Goal: Task Accomplishment & Management: Use online tool/utility

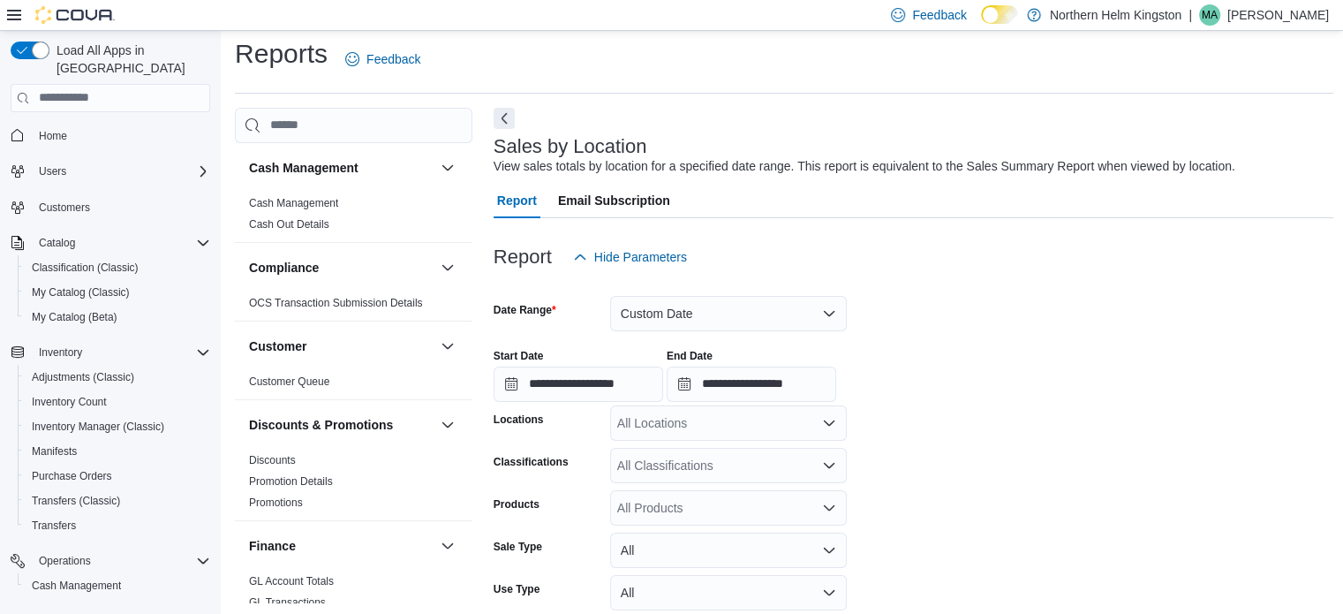
scroll to position [353, 0]
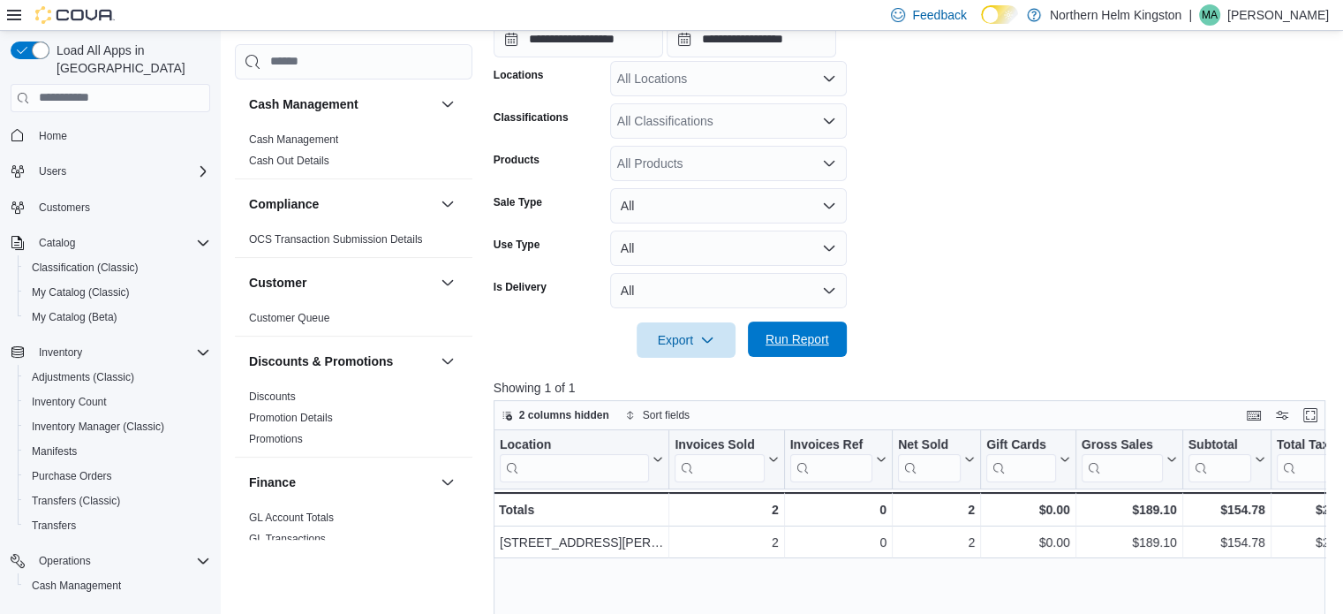
click at [814, 343] on span "Run Report" at bounding box center [797, 339] width 64 height 18
click at [823, 338] on span "Run Report" at bounding box center [797, 339] width 64 height 18
click at [803, 343] on span "Run Report" at bounding box center [797, 339] width 64 height 18
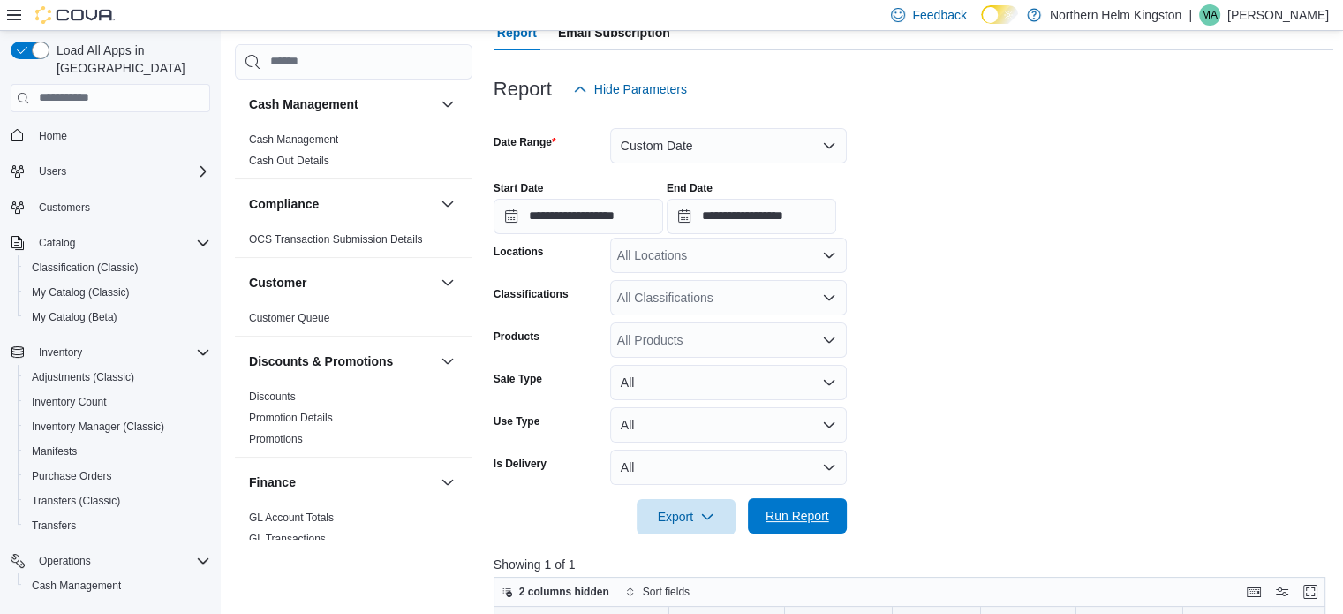
click at [787, 511] on span "Run Report" at bounding box center [797, 516] width 64 height 18
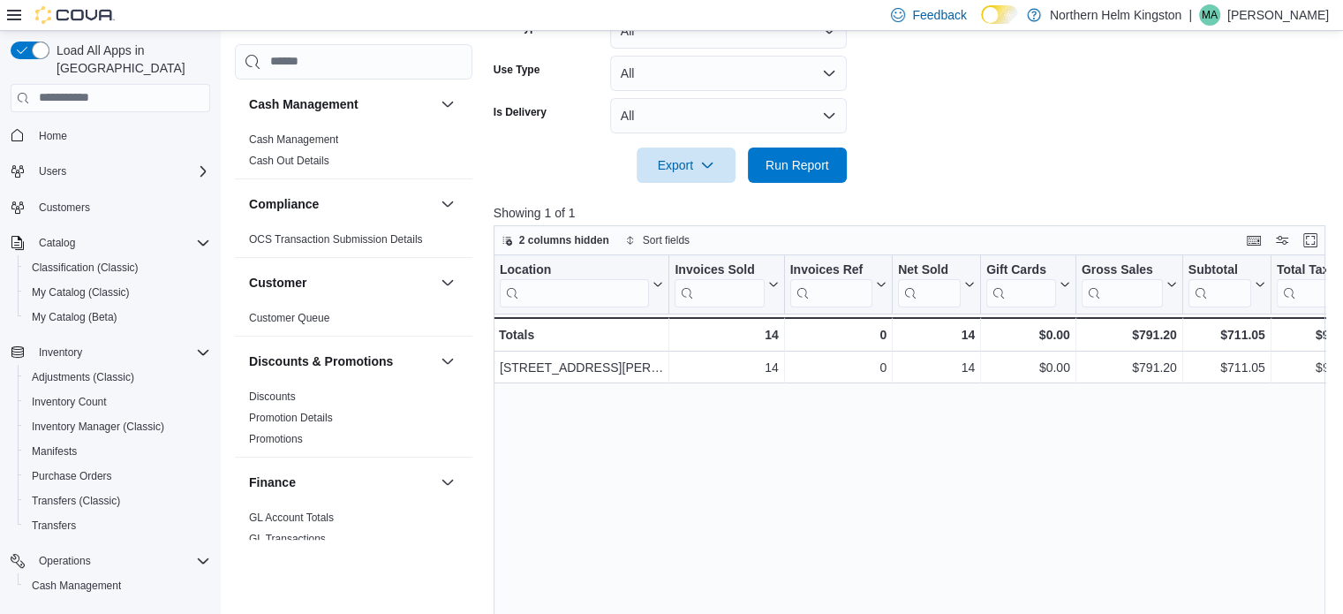
scroll to position [530, 0]
click at [787, 154] on span "Run Report" at bounding box center [797, 163] width 64 height 18
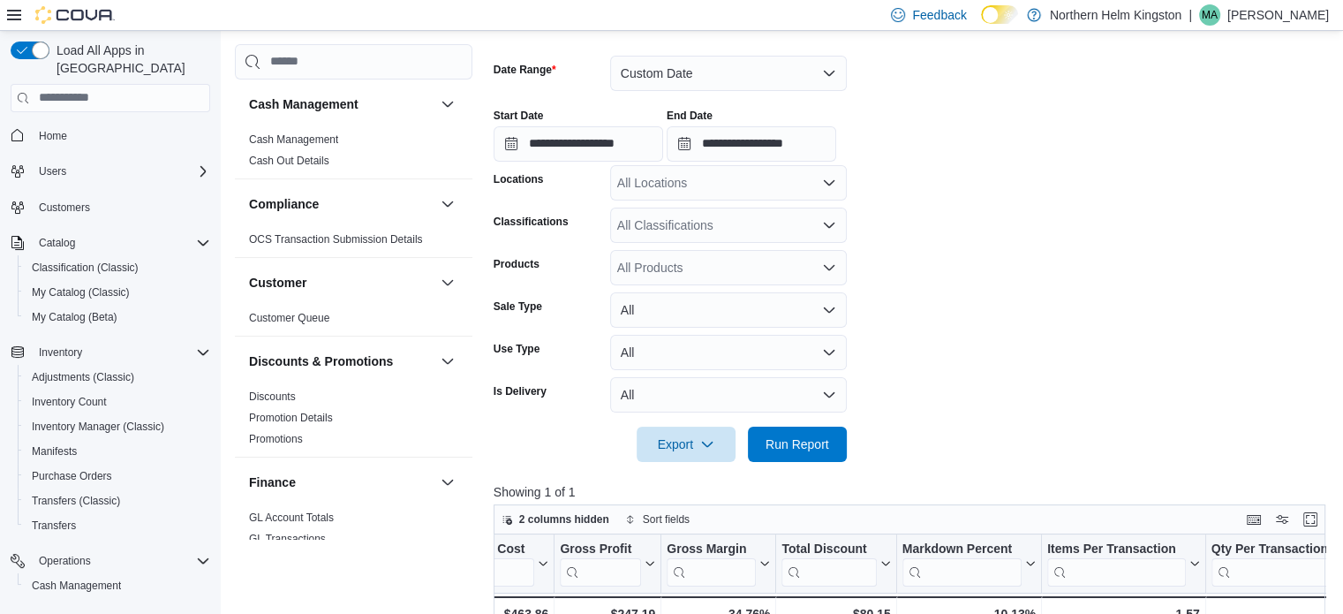
scroll to position [26, 0]
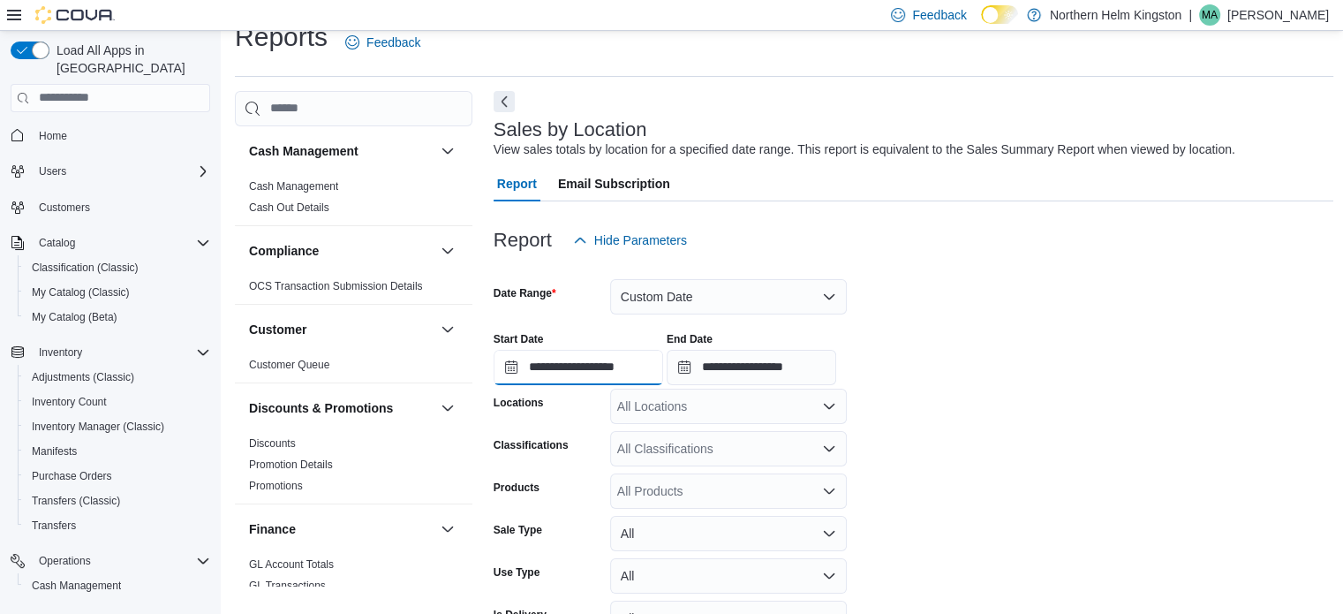
click at [629, 365] on input "**********" at bounding box center [577, 367] width 169 height 35
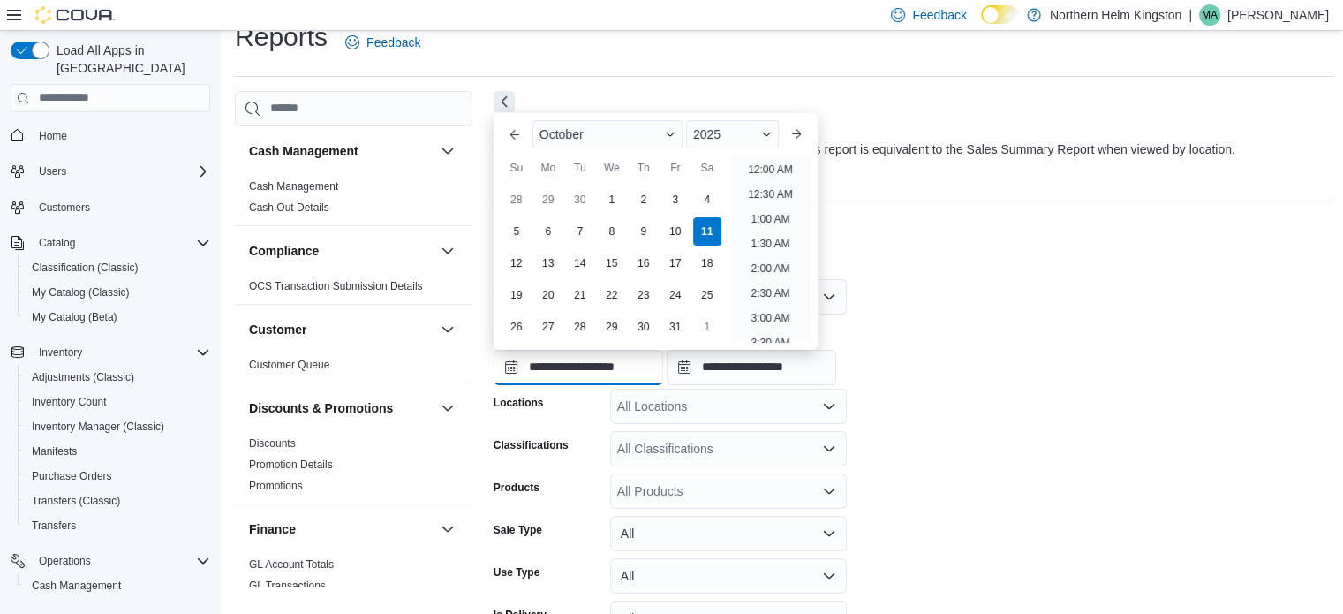
scroll to position [648, 0]
click at [779, 205] on li "2:00 PM" at bounding box center [770, 213] width 54 height 21
type input "**********"
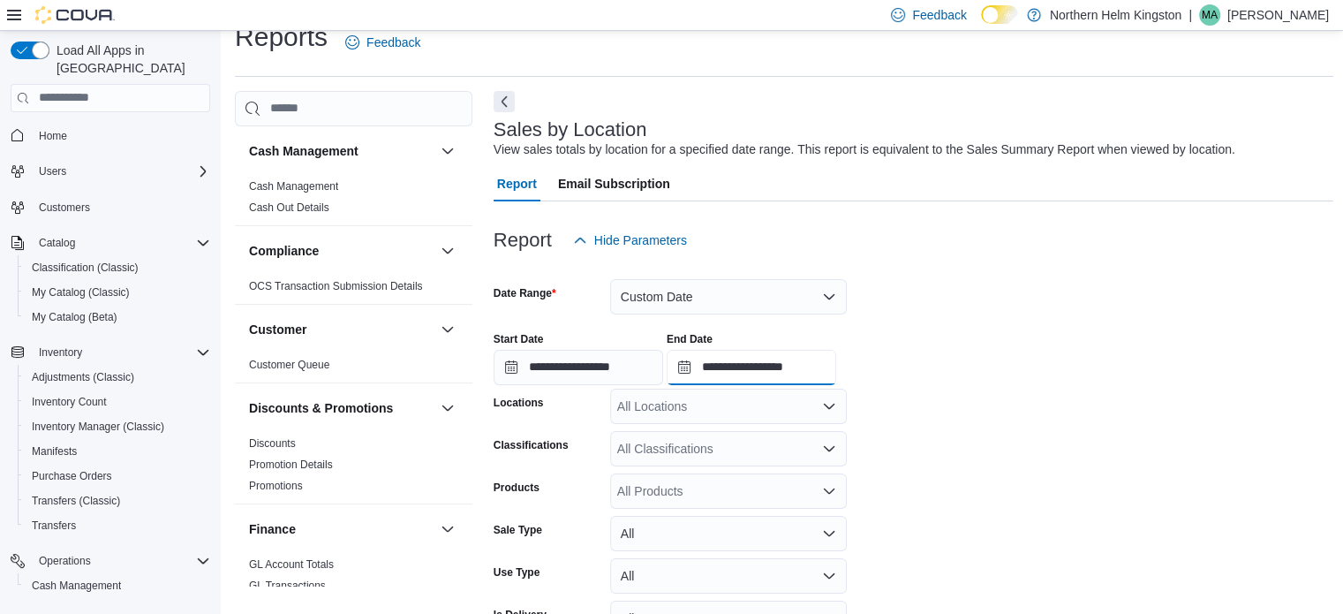
click at [820, 371] on input "**********" at bounding box center [750, 367] width 169 height 35
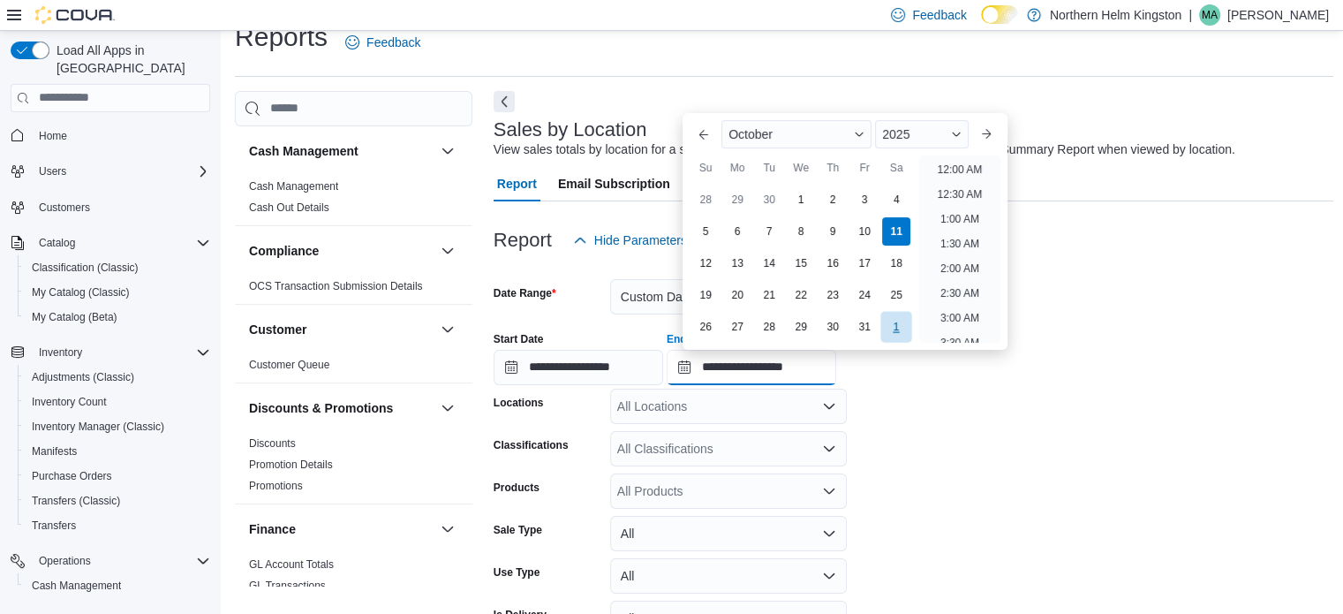
scroll to position [747, 0]
click at [968, 211] on li "4:00 PM" at bounding box center [960, 213] width 54 height 21
type input "**********"
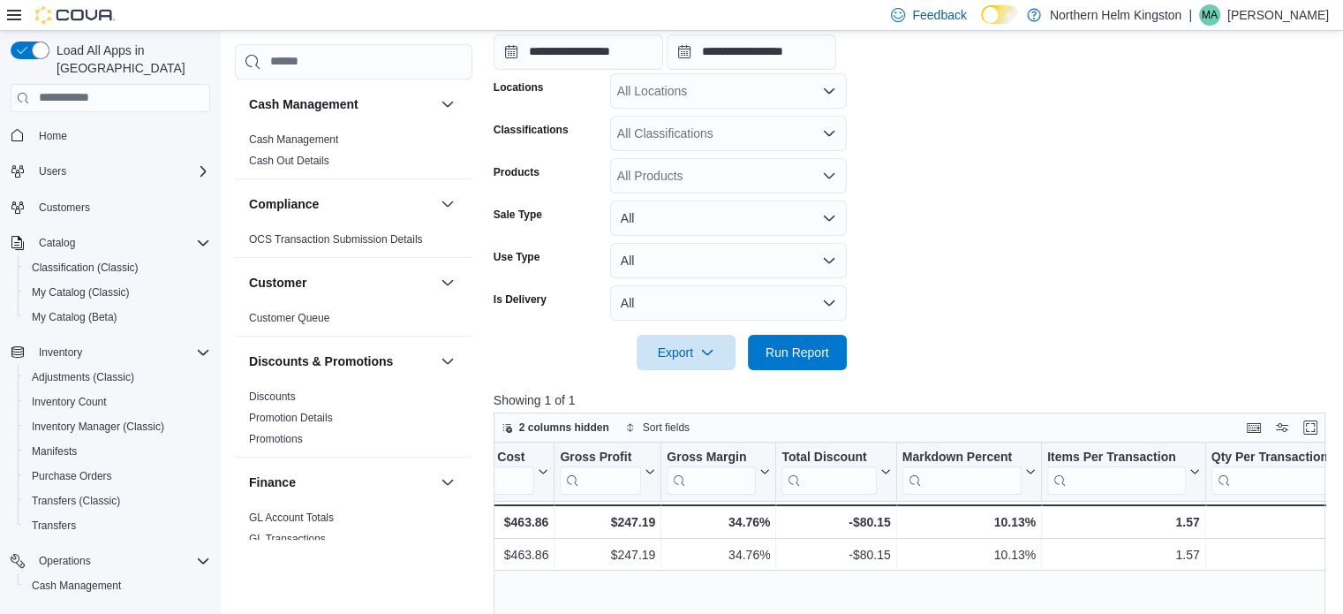
scroll to position [379, 0]
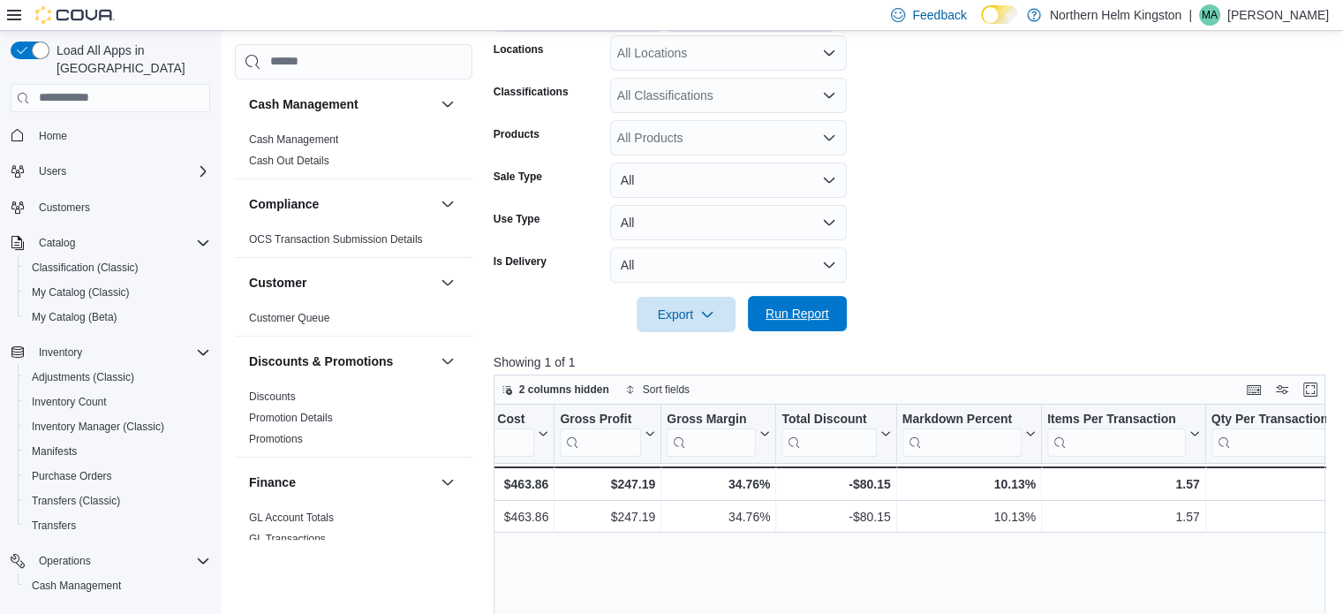
click at [804, 308] on span "Run Report" at bounding box center [797, 314] width 64 height 18
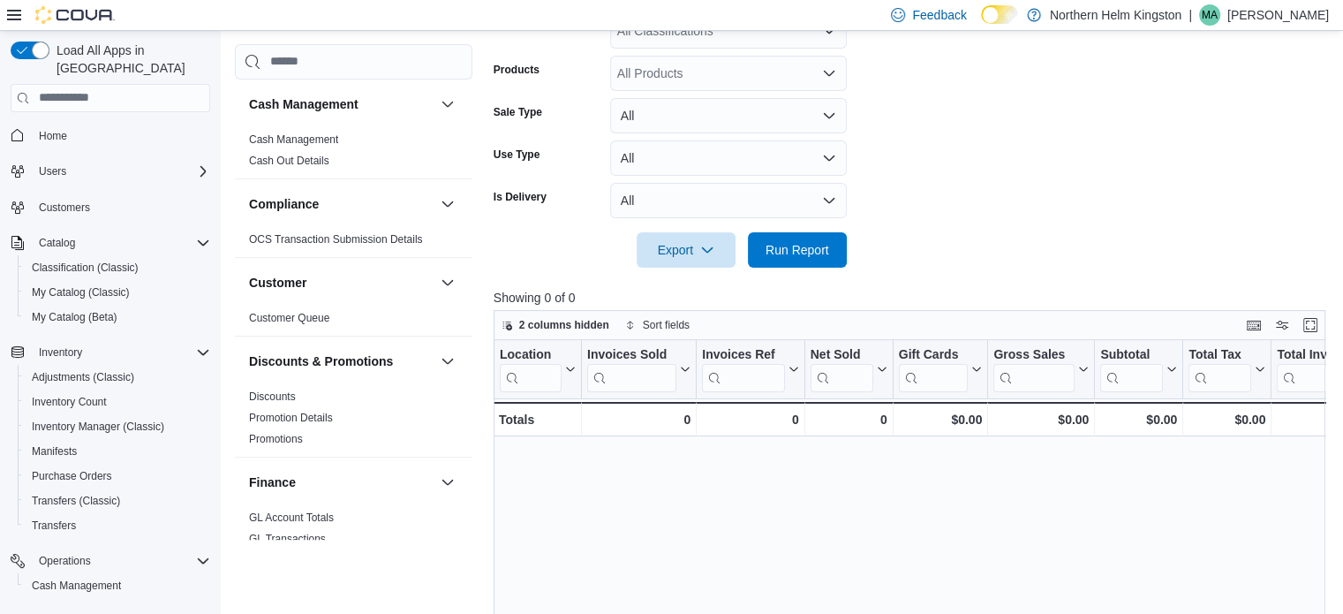
scroll to position [555, 0]
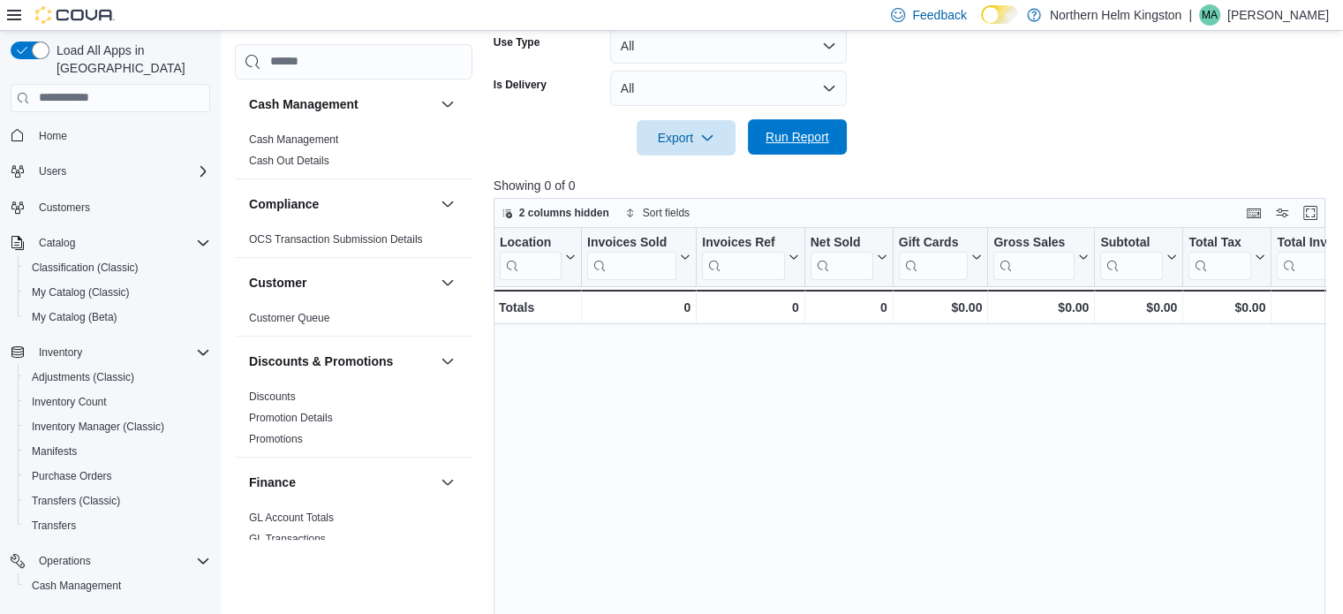
click at [800, 133] on span "Run Report" at bounding box center [797, 137] width 64 height 18
click at [778, 130] on span "Run Report" at bounding box center [797, 137] width 64 height 18
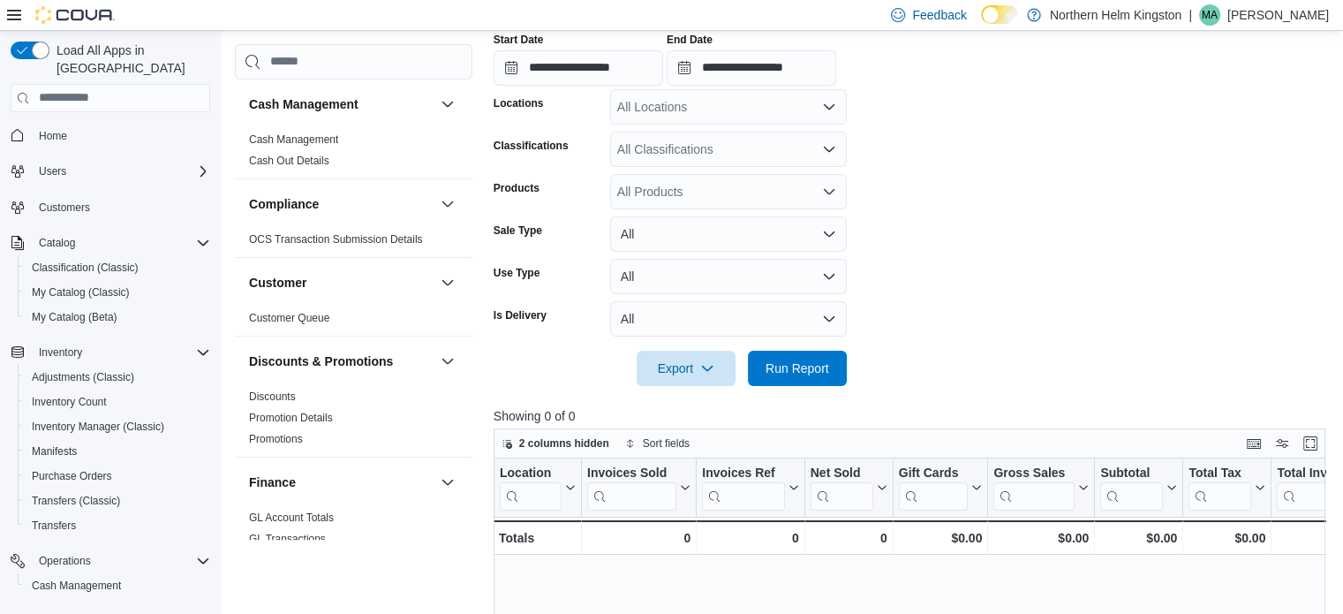
scroll to position [290, 0]
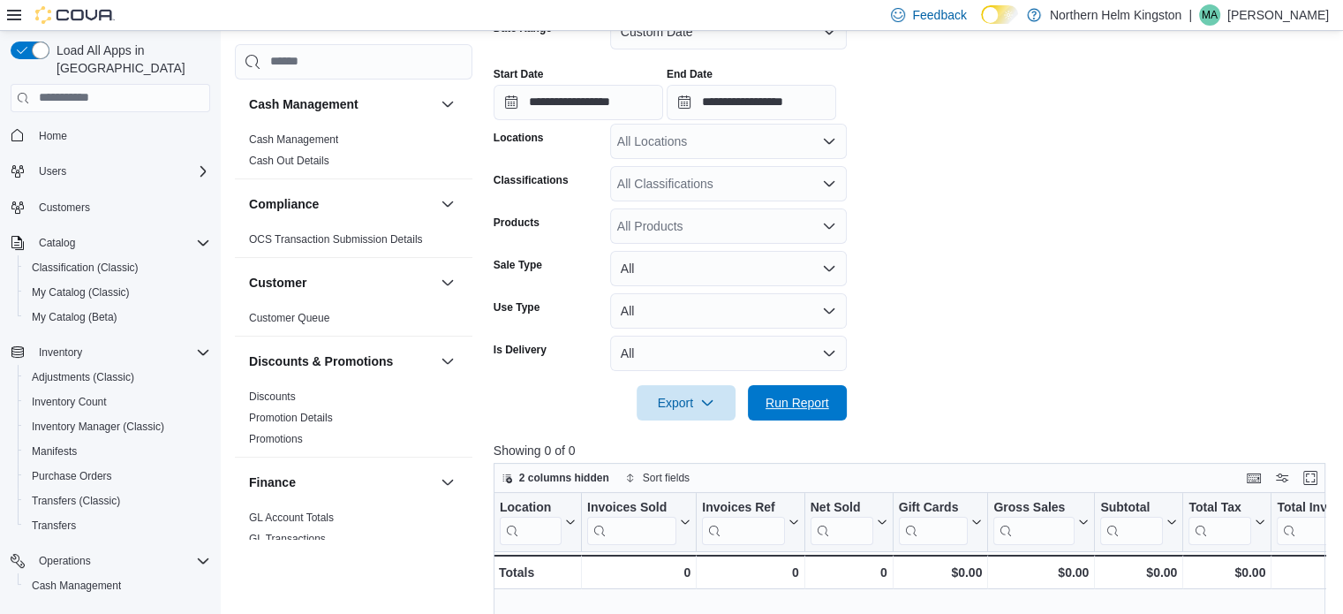
click at [818, 396] on span "Run Report" at bounding box center [797, 403] width 64 height 18
click at [802, 394] on span "Run Report" at bounding box center [797, 402] width 64 height 18
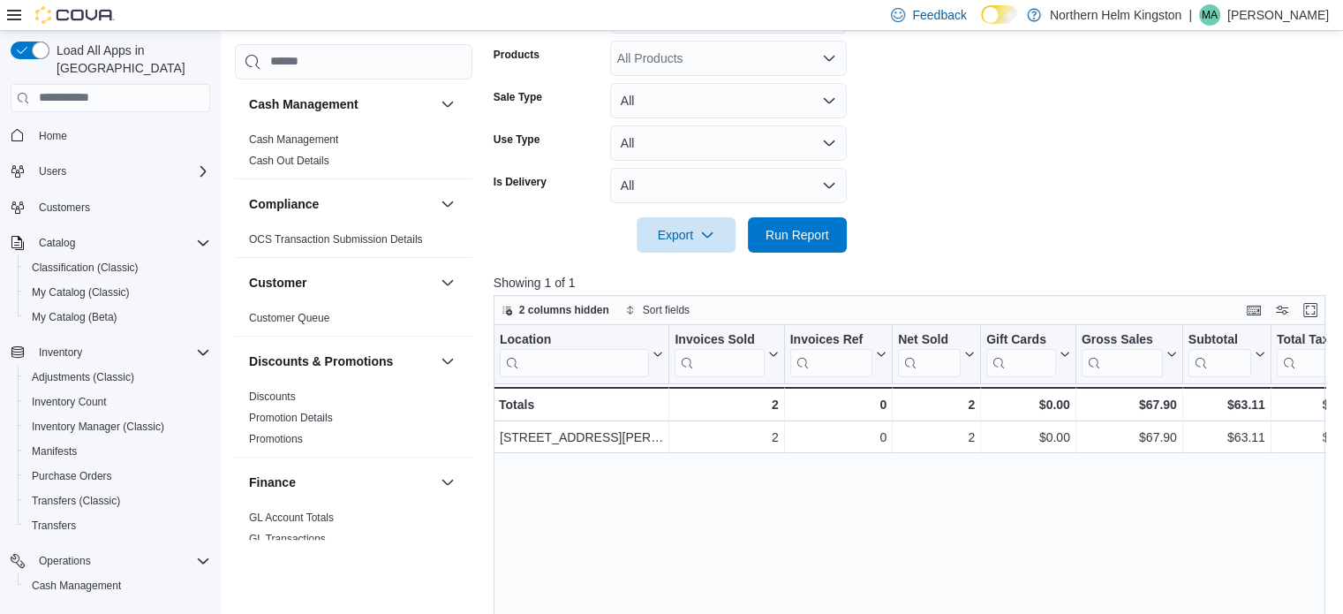
scroll to position [441, 0]
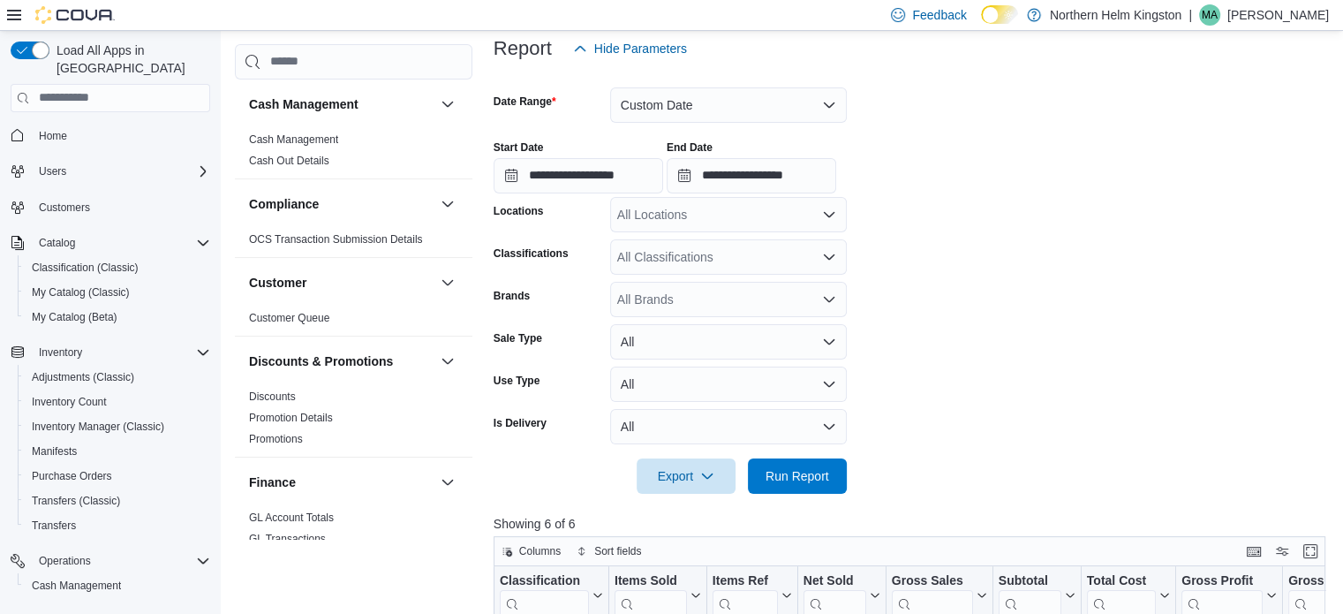
scroll to position [501, 0]
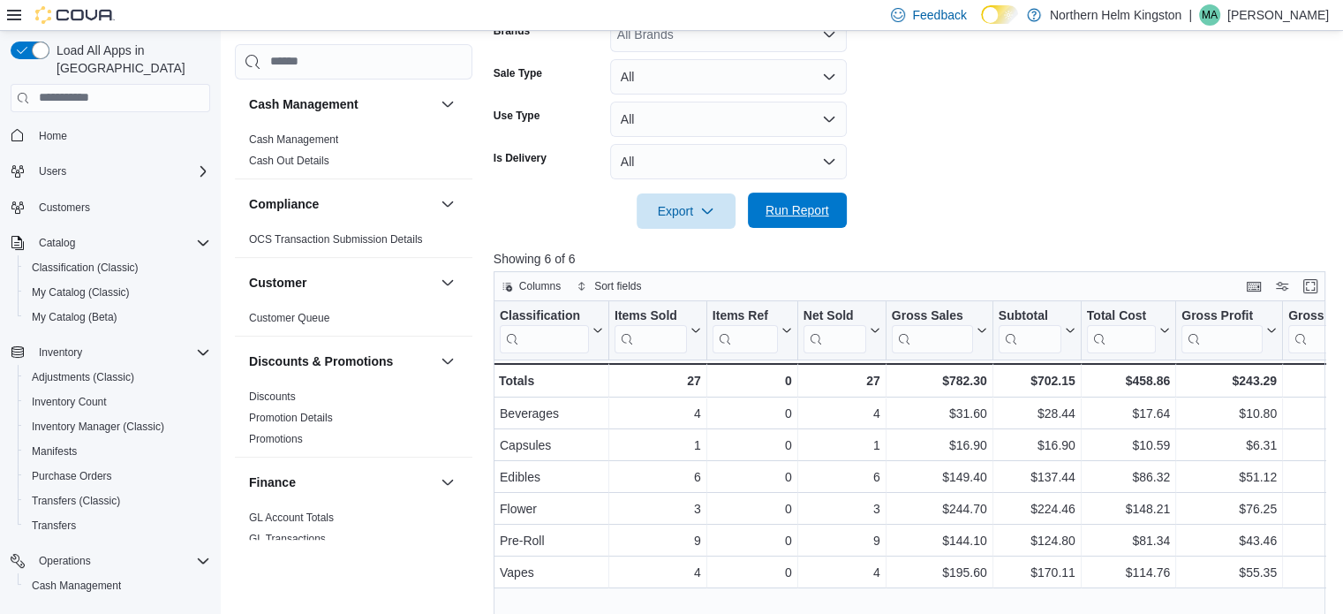
click at [805, 210] on span "Run Report" at bounding box center [797, 210] width 64 height 18
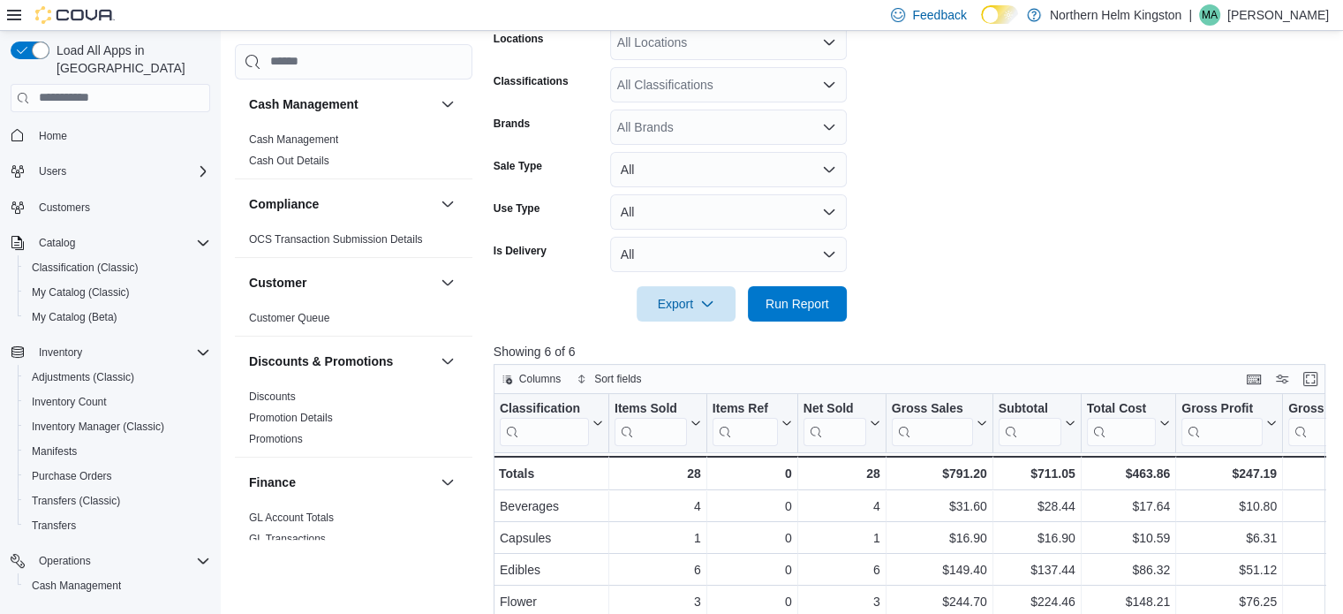
scroll to position [412, 0]
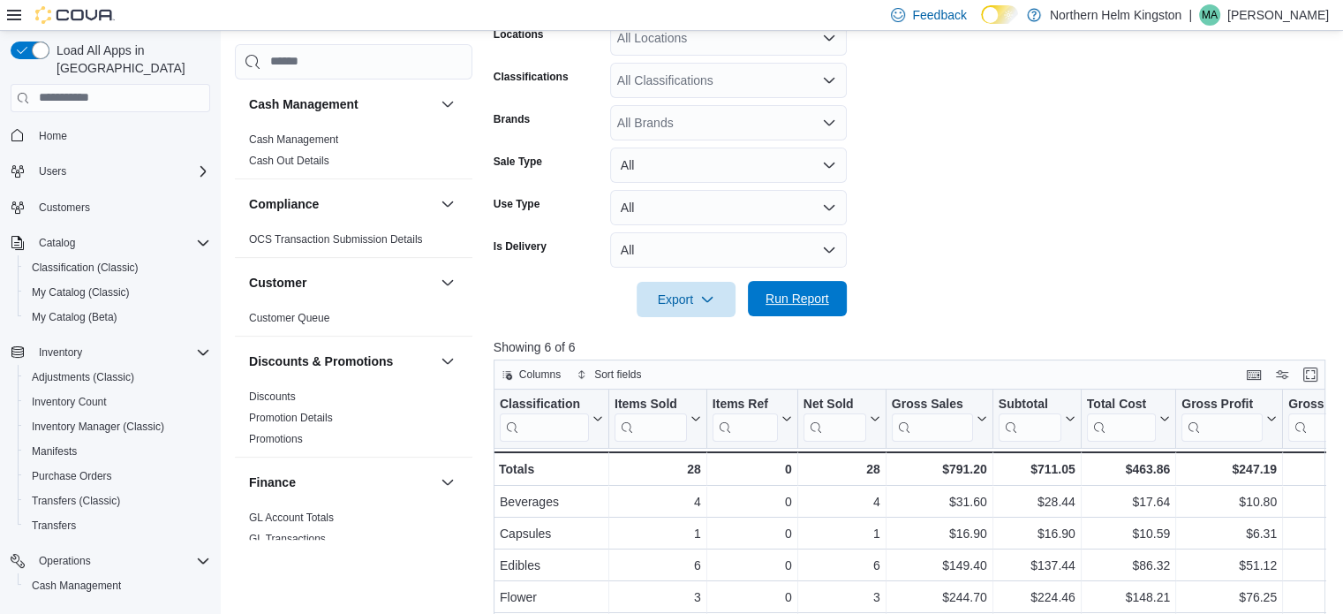
click at [784, 289] on span "Run Report" at bounding box center [797, 298] width 78 height 35
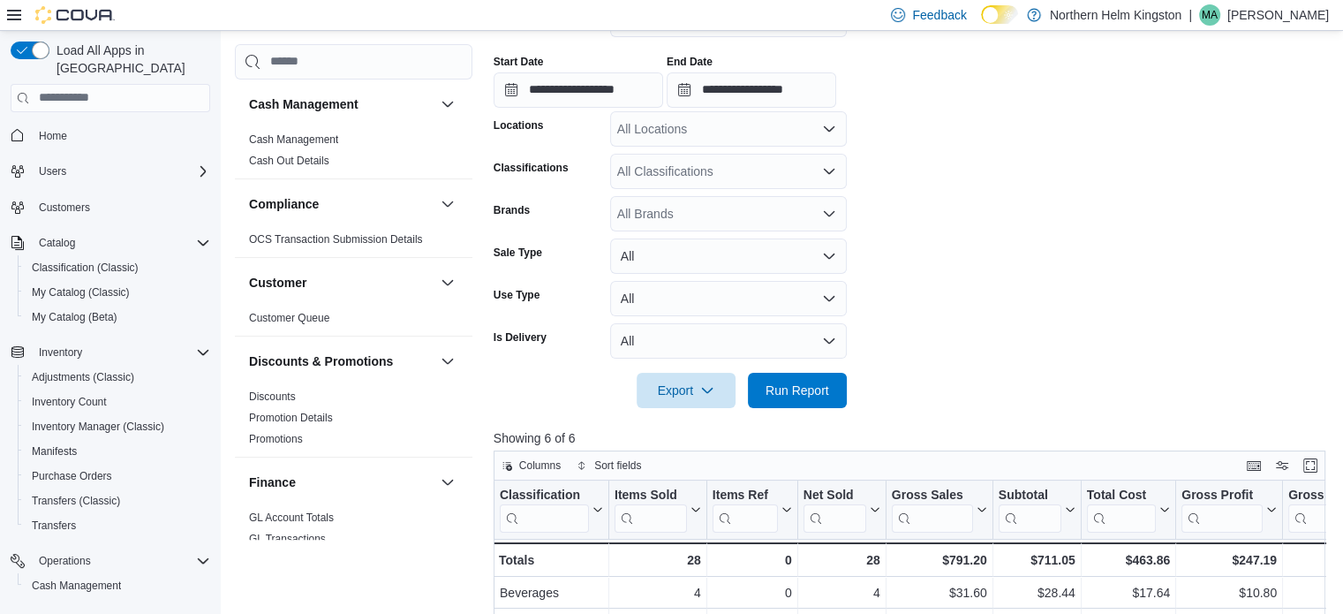
scroll to position [147, 0]
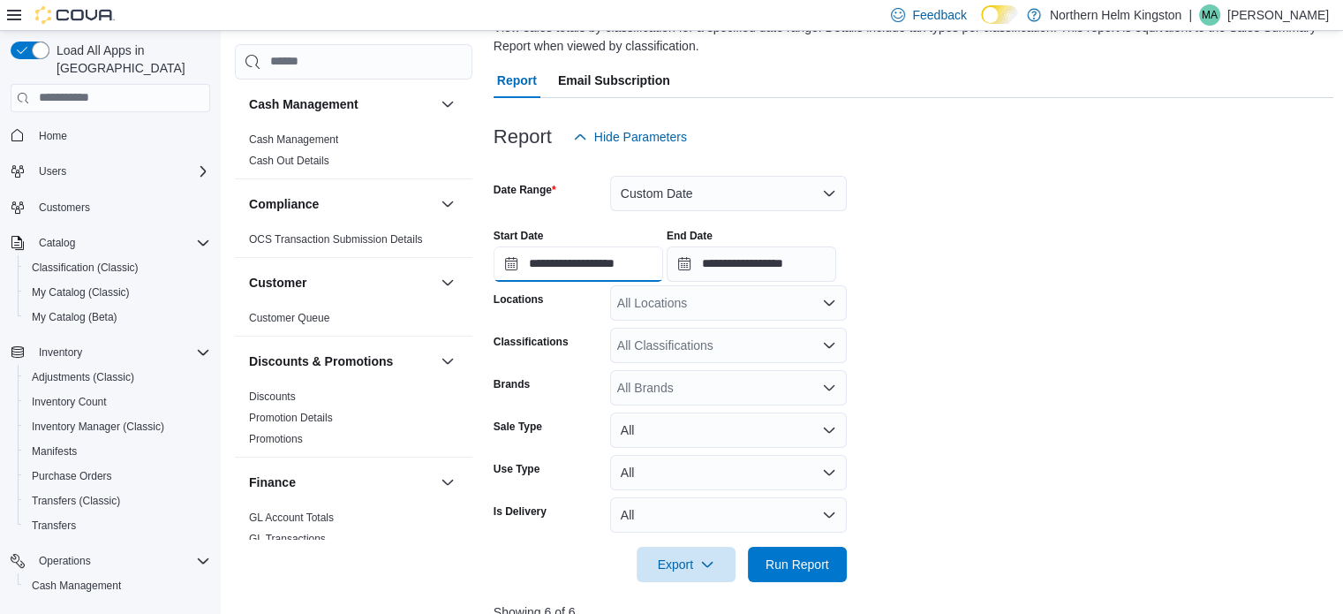
click at [623, 264] on input "**********" at bounding box center [577, 263] width 169 height 35
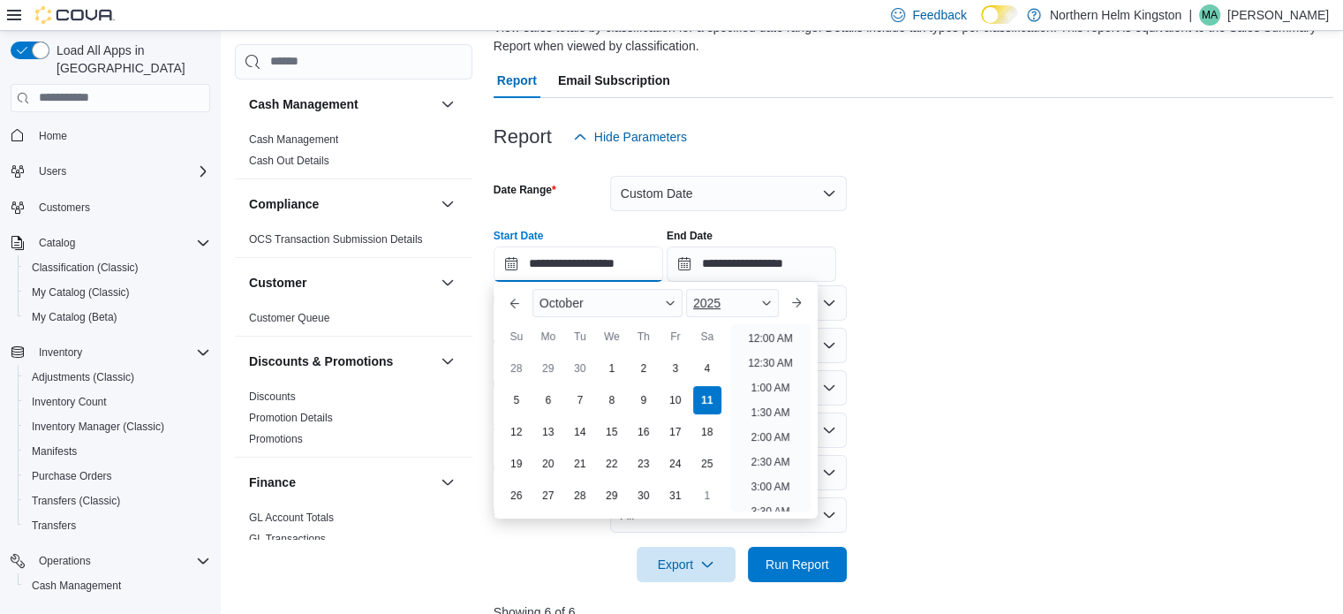
scroll to position [648, 0]
click at [777, 378] on li "2:00 PM" at bounding box center [770, 382] width 54 height 21
type input "**********"
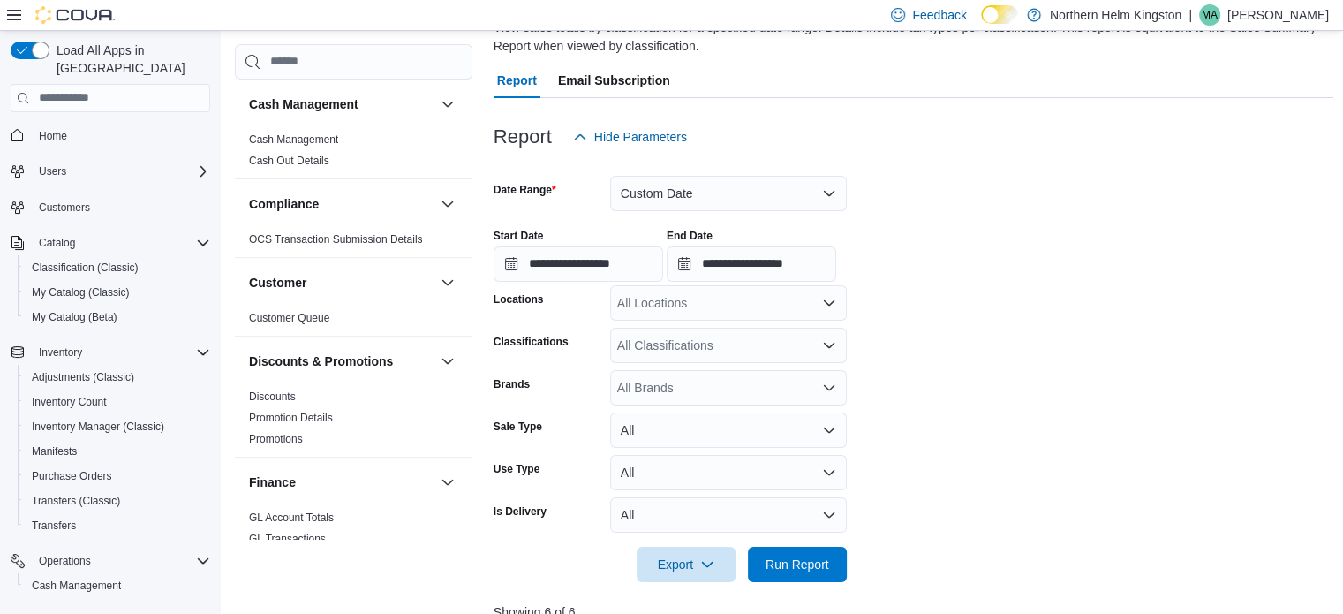
click at [810, 241] on div "End Date" at bounding box center [750, 236] width 169 height 14
click at [812, 263] on input "**********" at bounding box center [750, 263] width 169 height 35
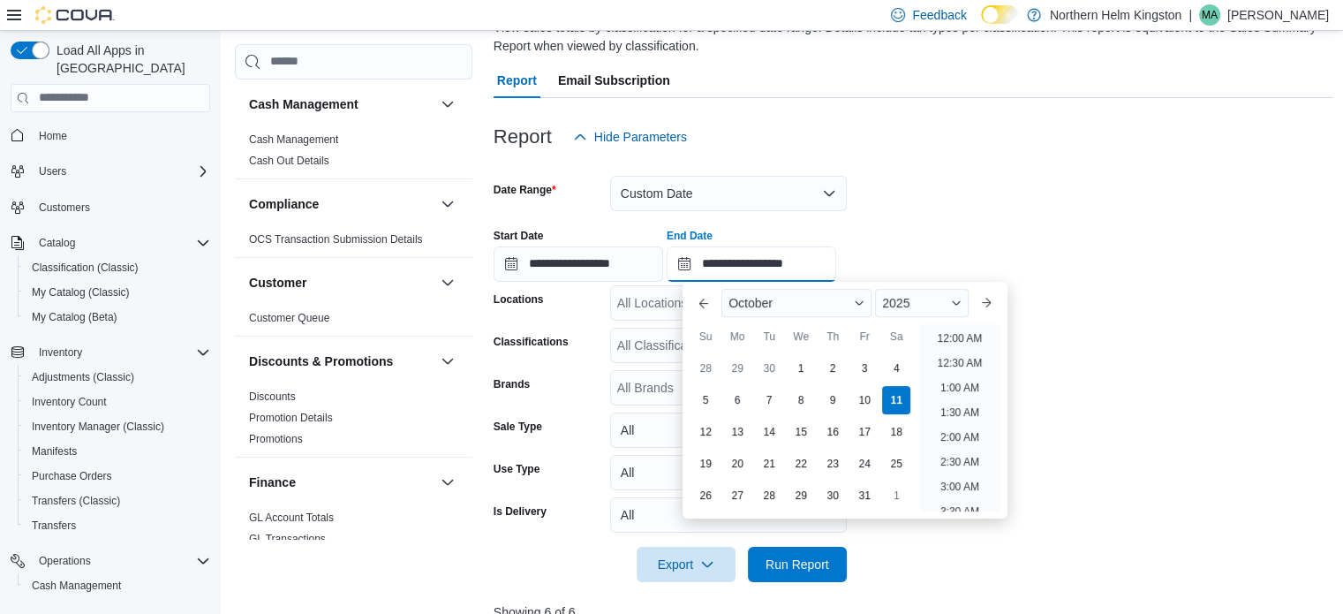
scroll to position [747, 0]
click at [942, 377] on li "4:00 PM" at bounding box center [960, 382] width 54 height 21
type input "**********"
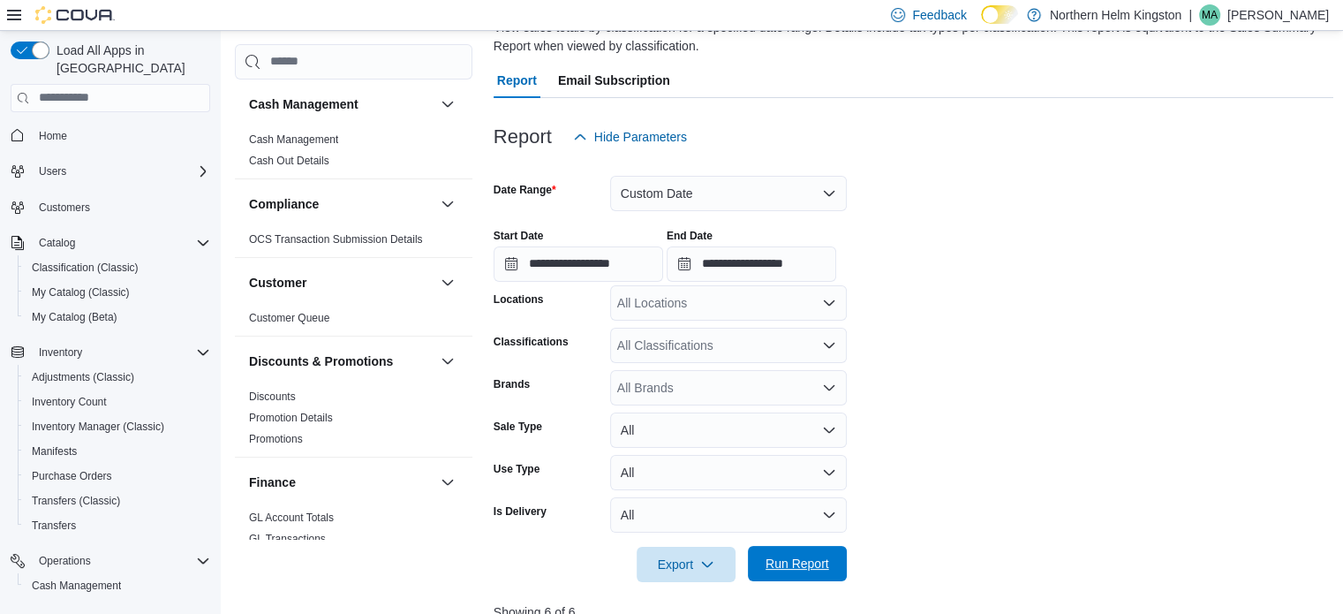
click at [812, 567] on span "Run Report" at bounding box center [797, 563] width 64 height 18
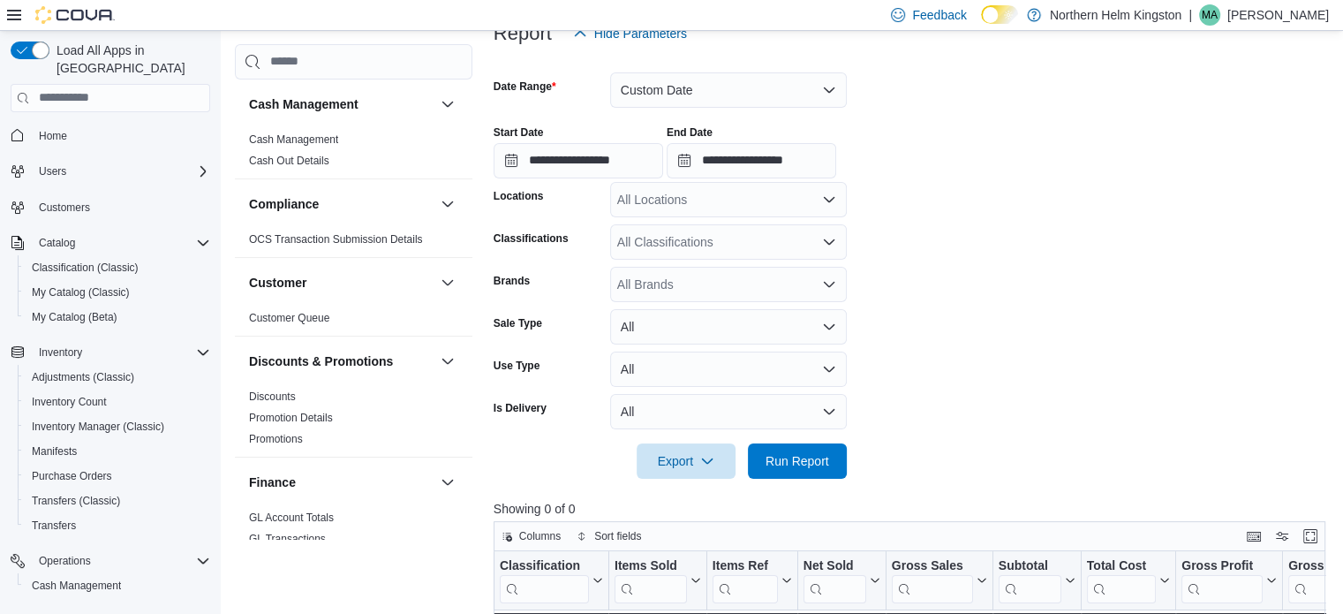
scroll to position [324, 0]
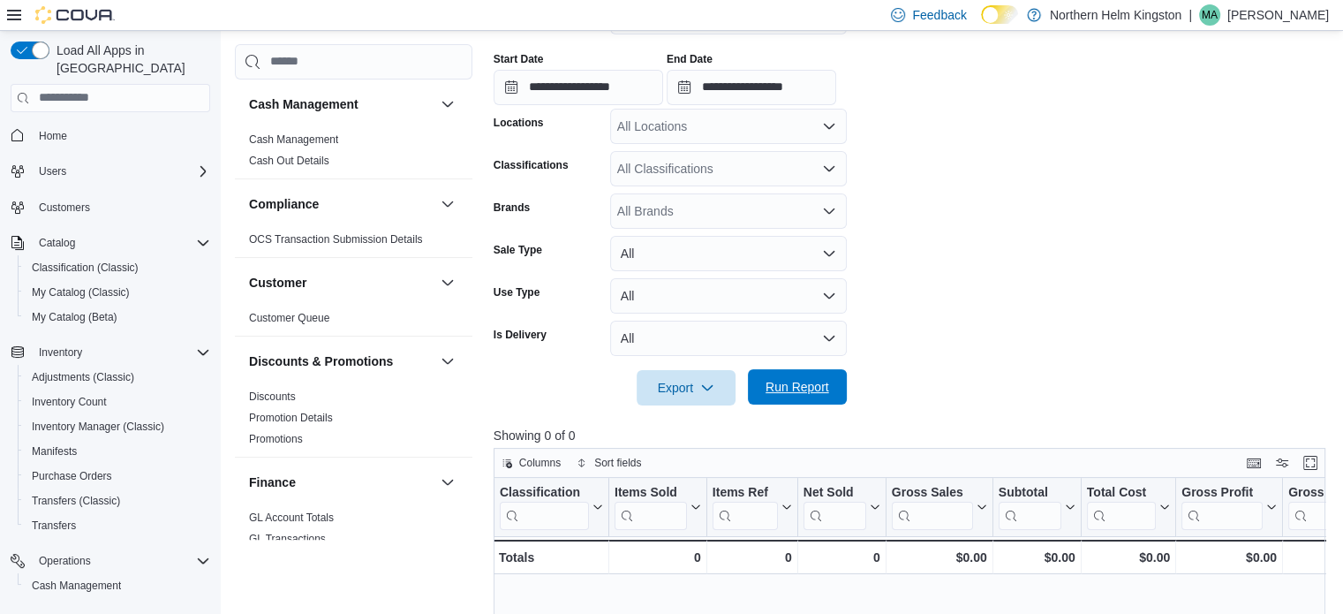
click at [798, 392] on span "Run Report" at bounding box center [797, 387] width 64 height 18
click at [830, 391] on span "Run Report" at bounding box center [797, 386] width 78 height 35
